Goal: Use online tool/utility: Utilize a website feature to perform a specific function

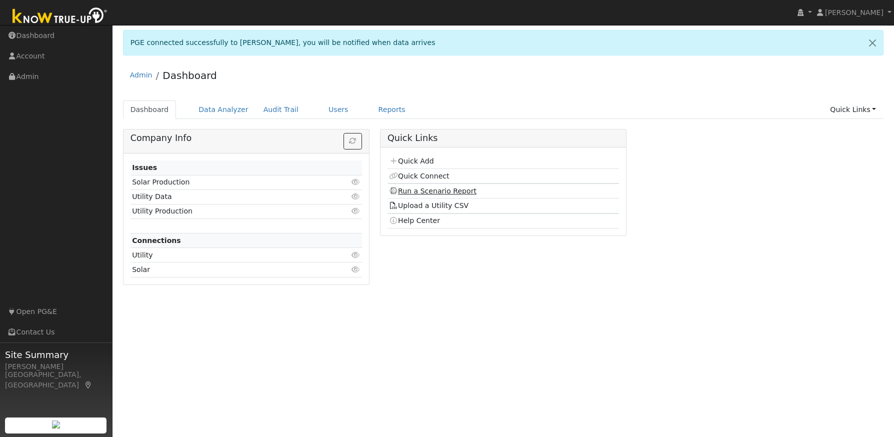
click at [444, 192] on link "Run a Scenario Report" at bounding box center [433, 191] width 88 height 8
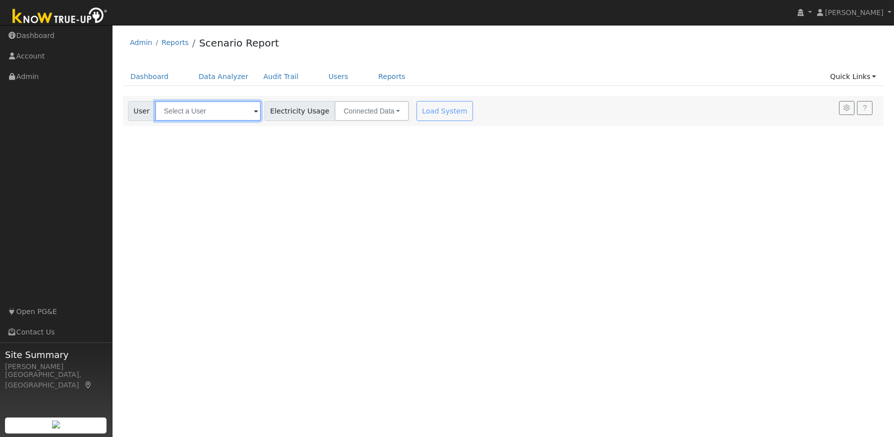
click at [192, 113] on input "text" at bounding box center [208, 111] width 106 height 20
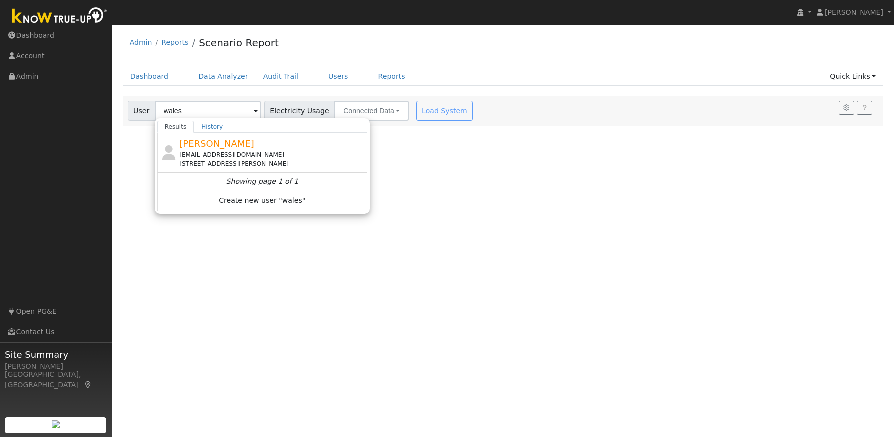
click at [216, 151] on div "[EMAIL_ADDRESS][DOMAIN_NAME]" at bounding box center [273, 155] width 186 height 9
type input "[PERSON_NAME]"
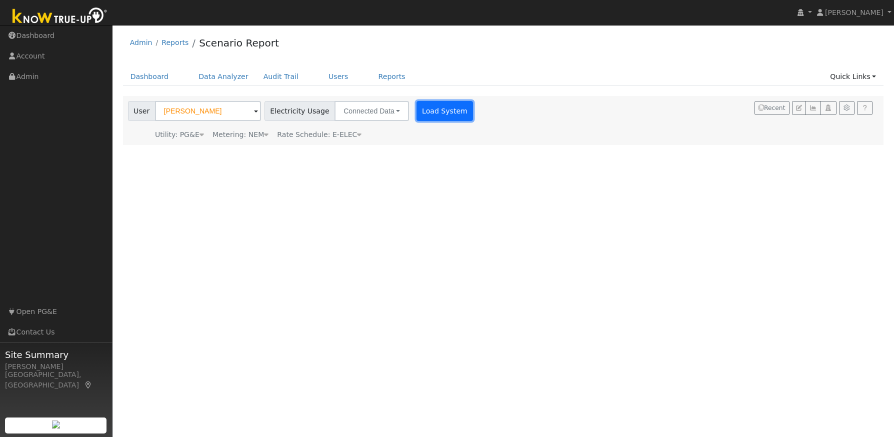
click at [419, 113] on button "Load System" at bounding box center [445, 111] width 57 height 20
click at [0, 0] on div at bounding box center [0, 0] width 0 height 0
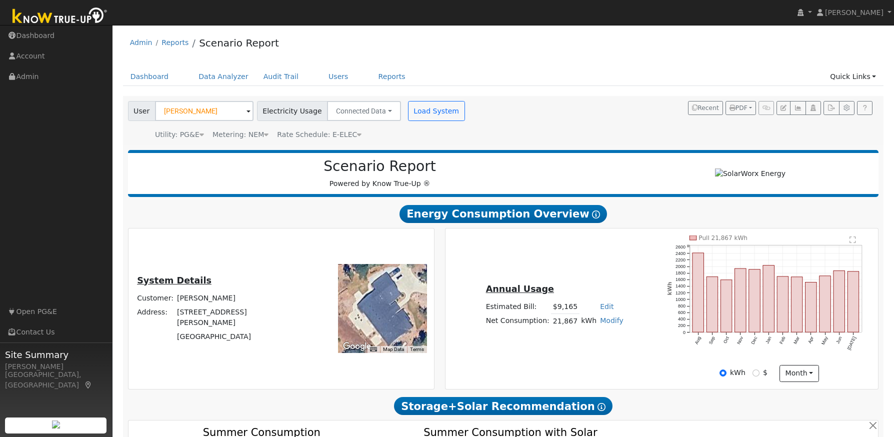
click at [772, 342] on icon "Pull 21,867 kWh Aug Sep Oct Nov Dec Jan Feb Mar Apr May Jun [DATE] 0 200 400 60…" at bounding box center [769, 300] width 204 height 129
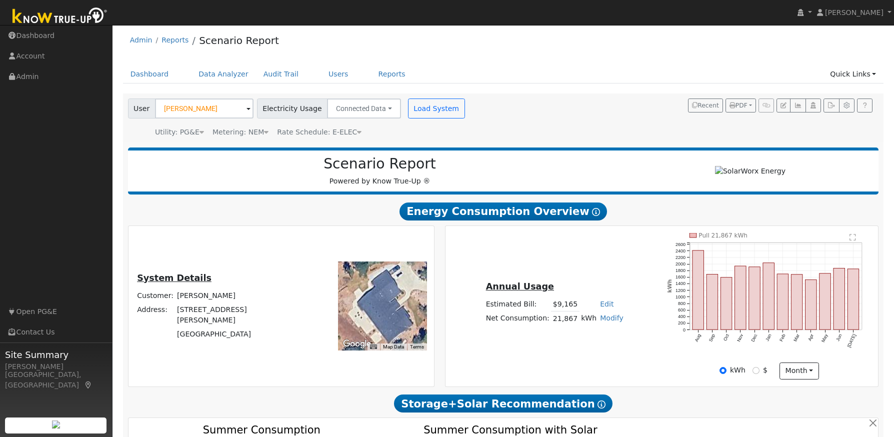
scroll to position [1, 0]
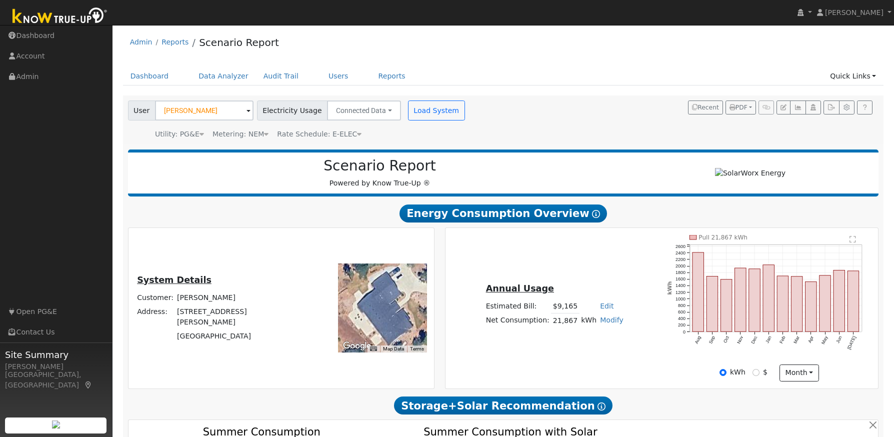
click at [664, 356] on div "Pull 21,867 kWh Aug Sep Oct Nov Dec Jan Feb Mar Apr May Jun [DATE] 0 200 400 60…" at bounding box center [769, 300] width 215 height 130
